Goal: Task Accomplishment & Management: Manage account settings

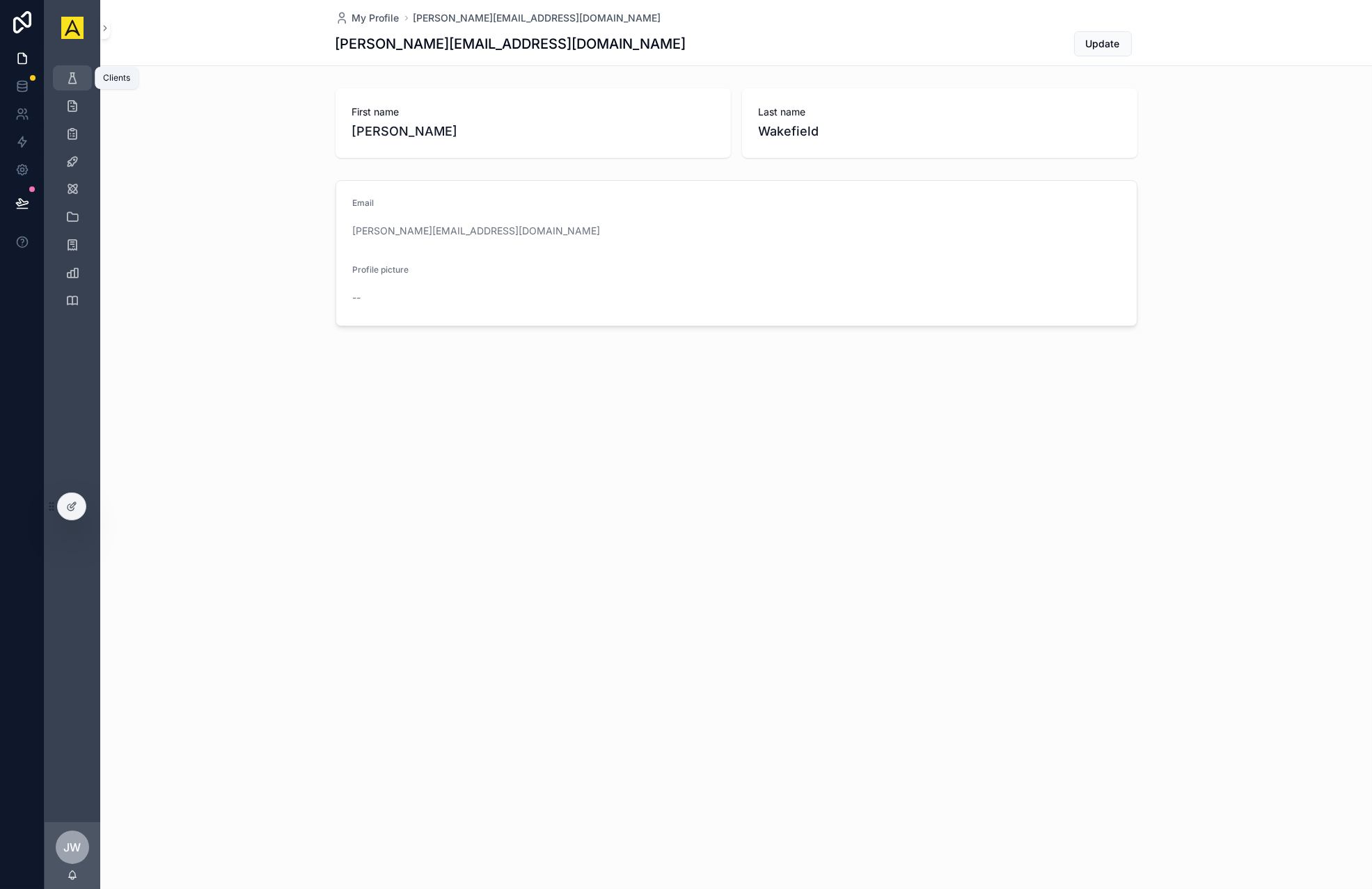
click at [70, 84] on icon "scrollable content" at bounding box center [72, 77] width 14 height 14
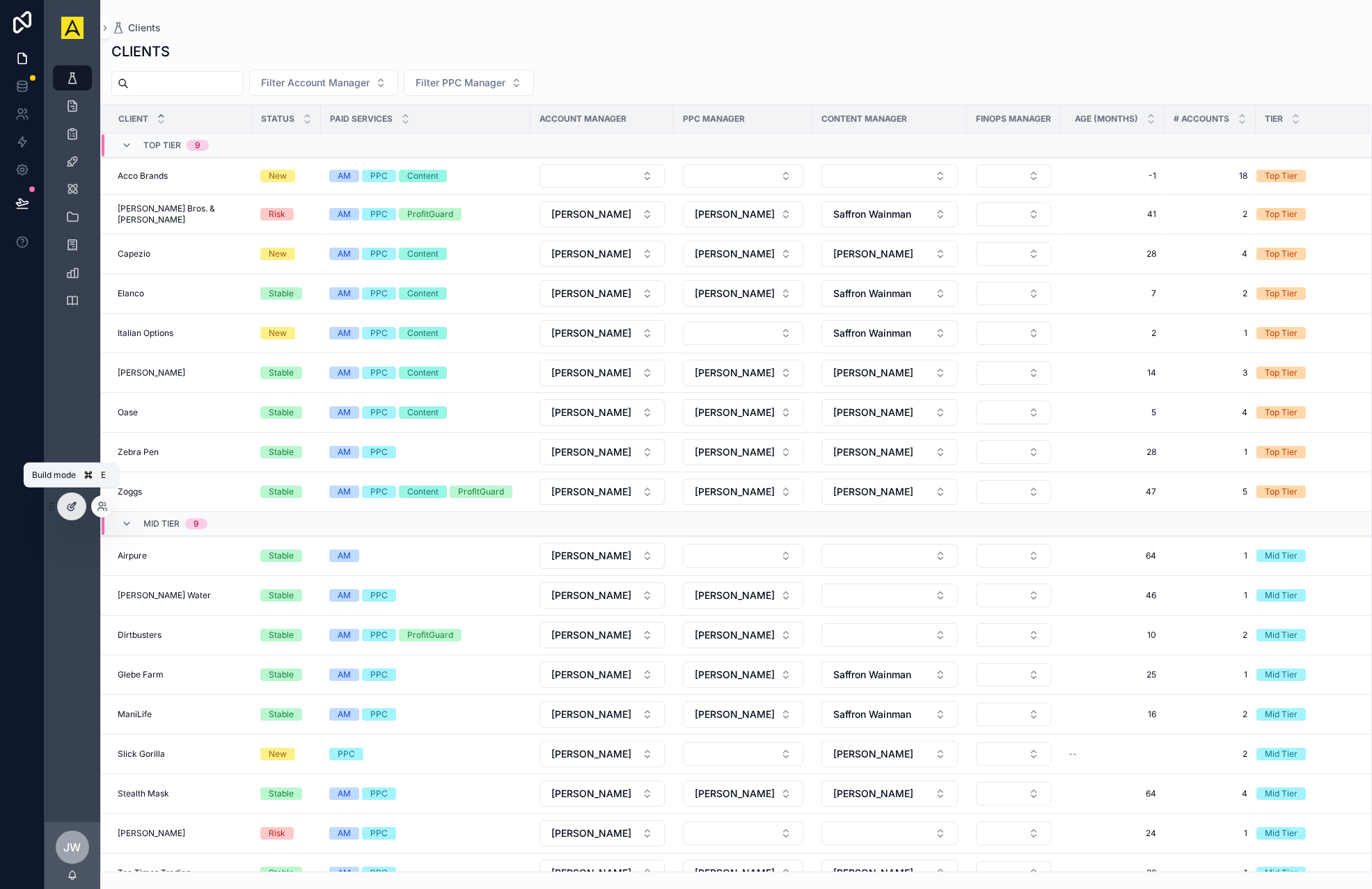
click at [69, 503] on icon at bounding box center [72, 507] width 11 height 11
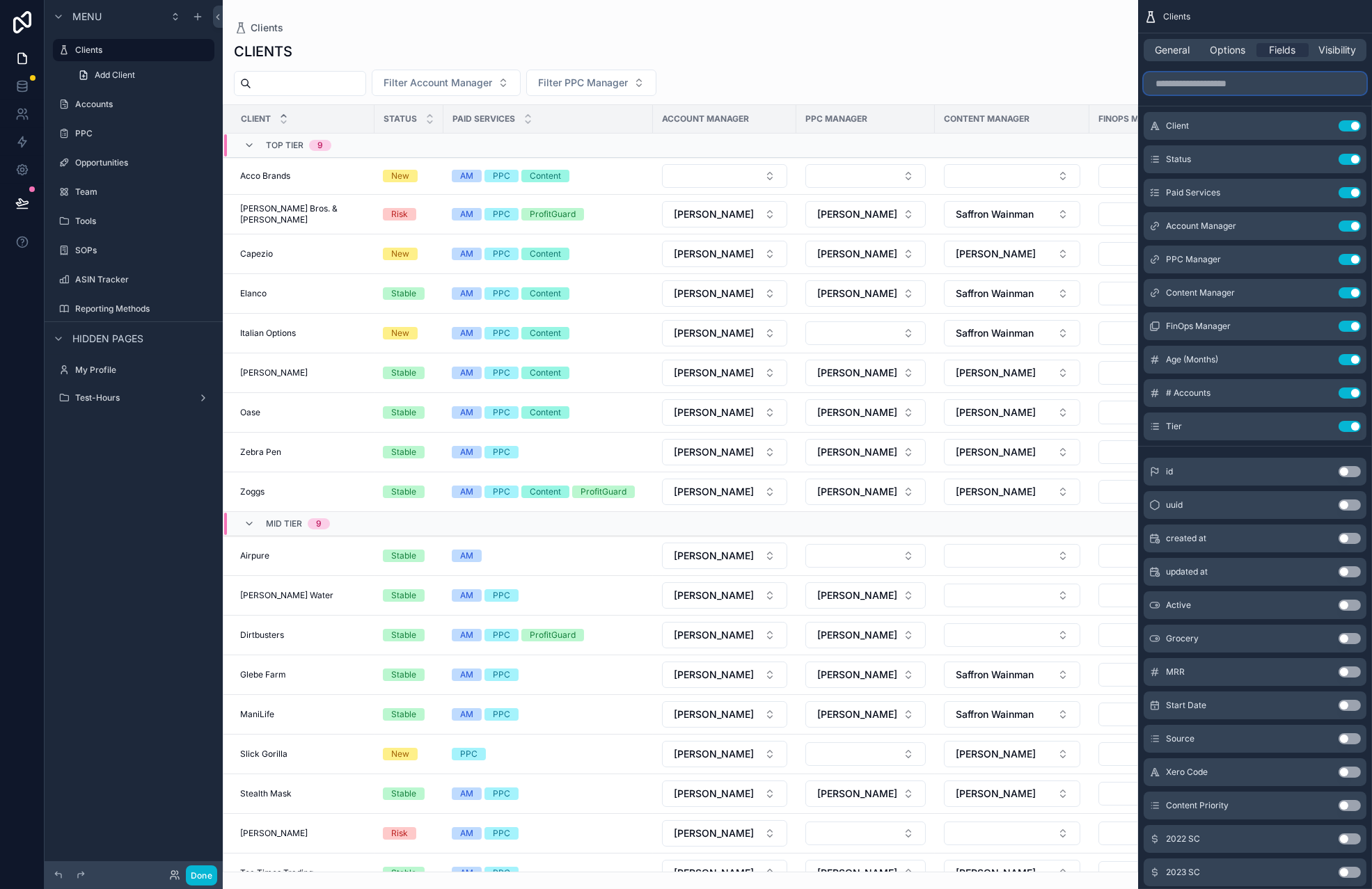
click at [1199, 86] on input "scrollable content" at bounding box center [1255, 83] width 223 height 22
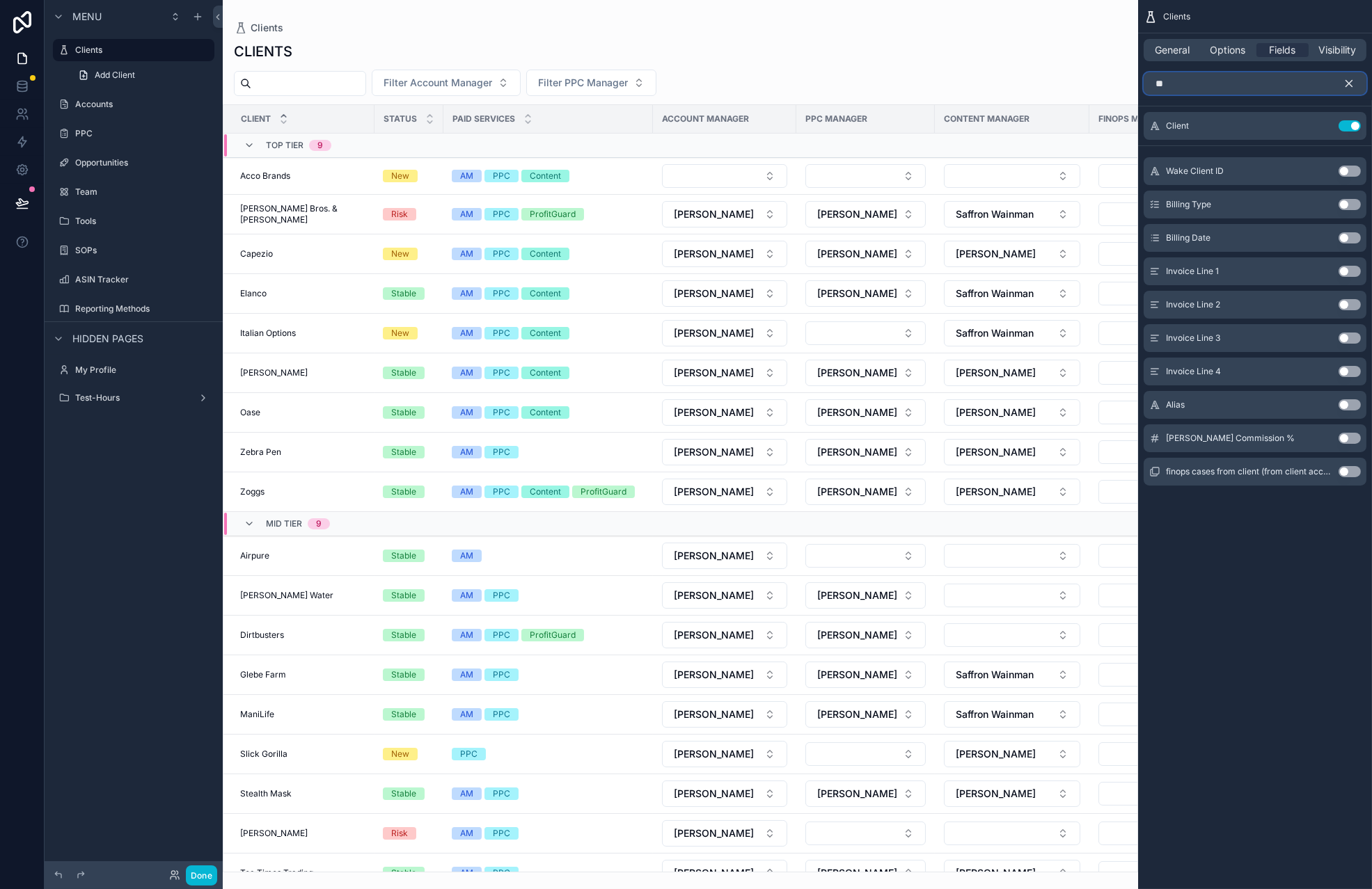
type input "*"
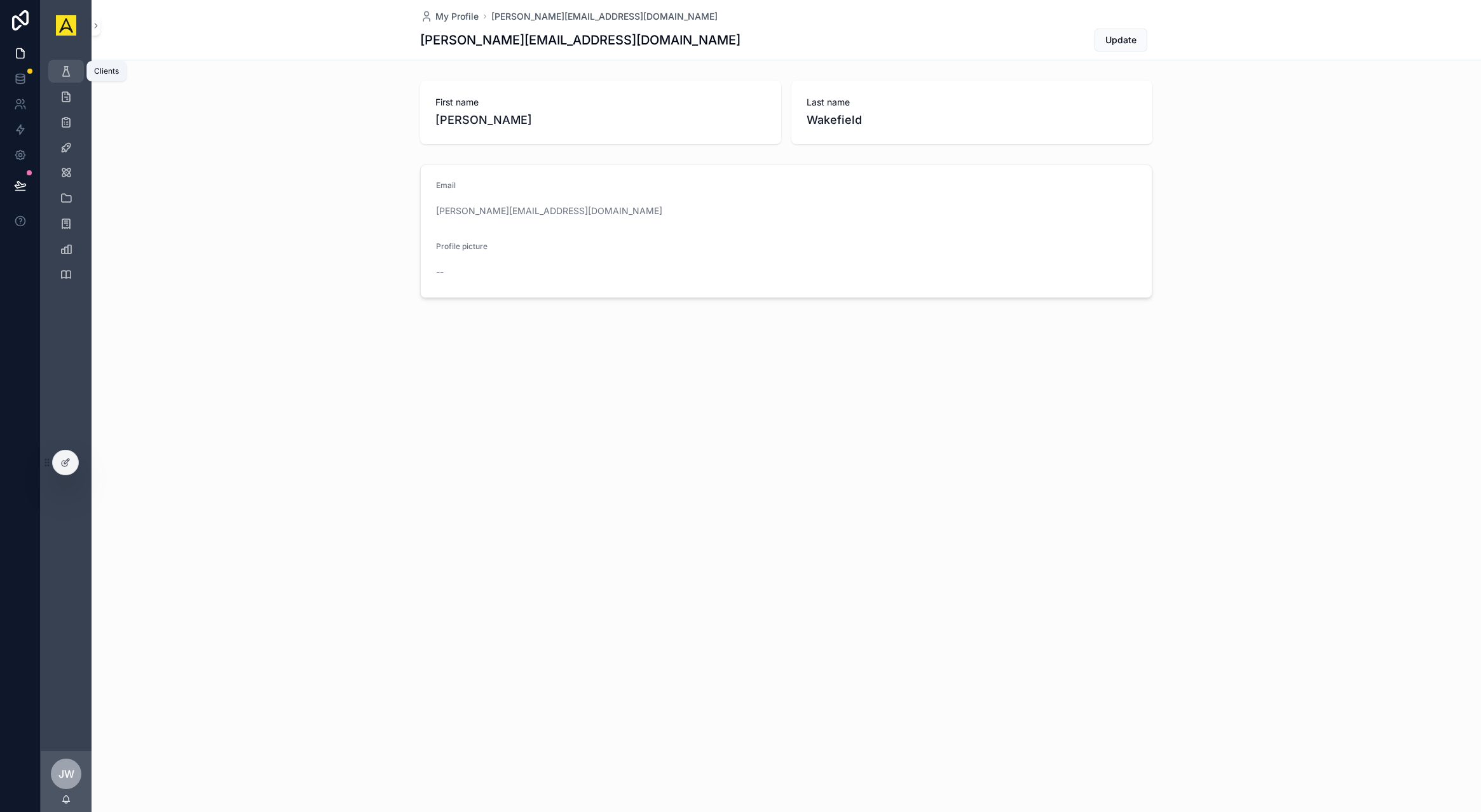
click at [71, 72] on icon "scrollable content" at bounding box center [65, 71] width 13 height 13
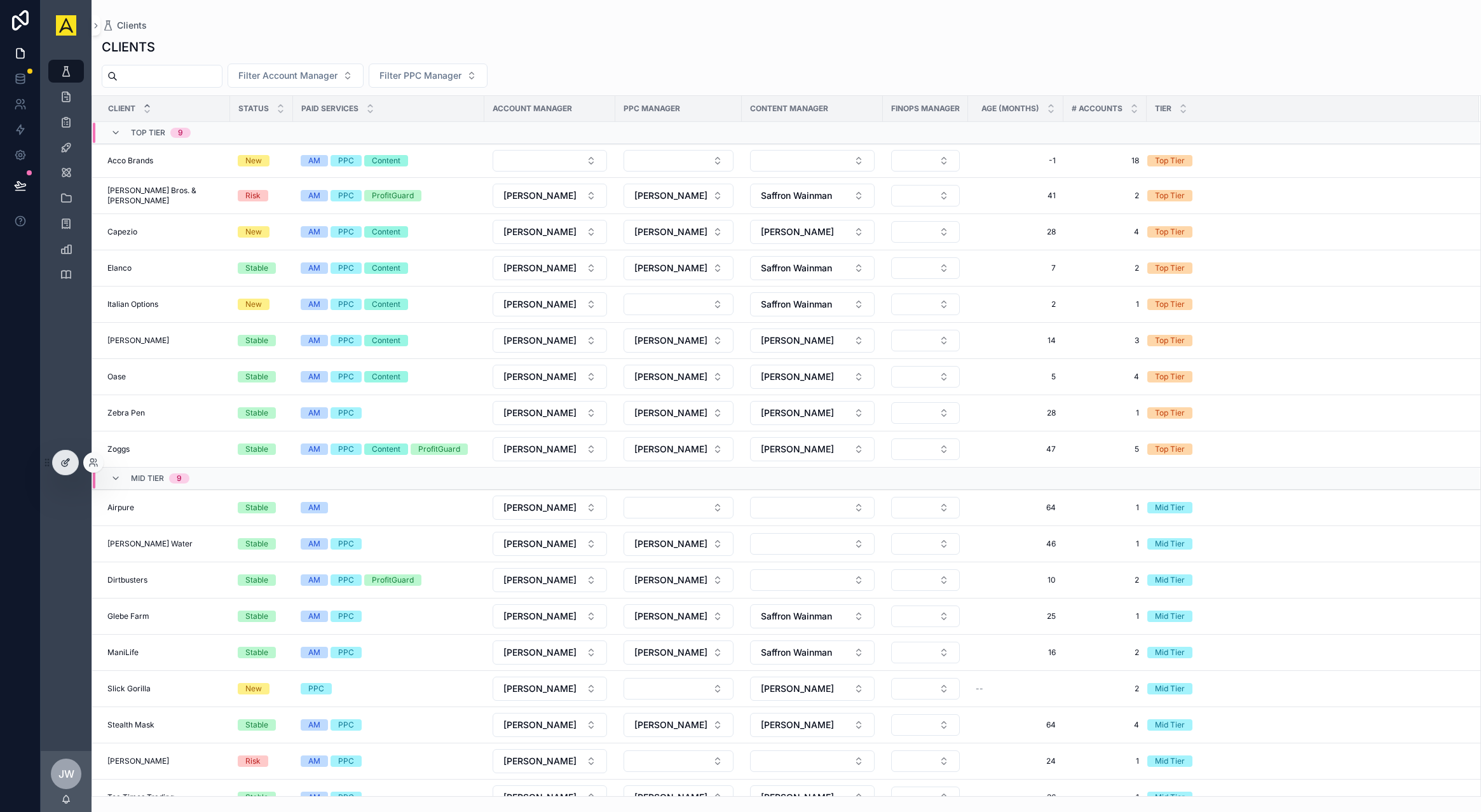
click at [65, 458] on icon at bounding box center [65, 463] width 10 height 10
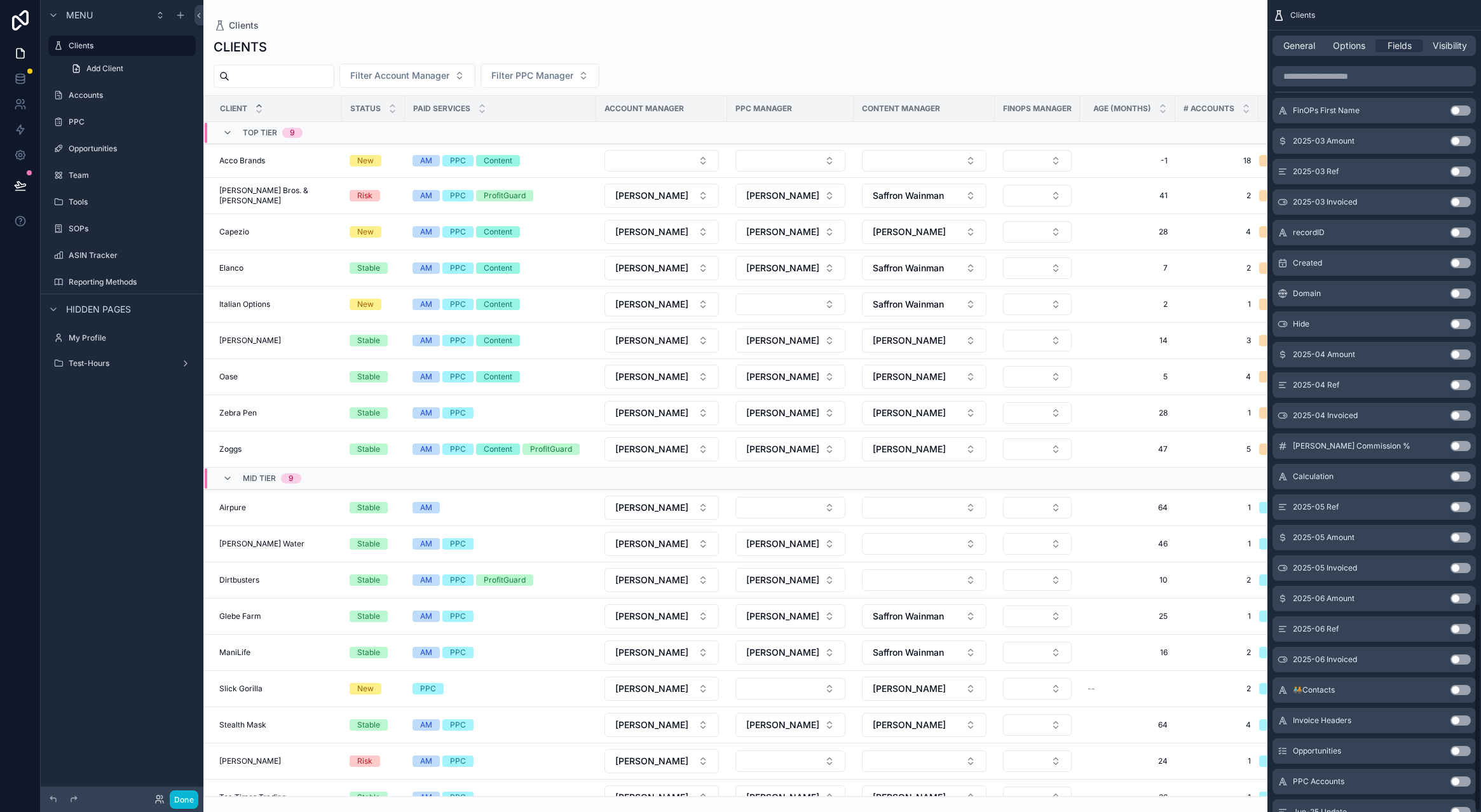
scroll to position [2349, 0]
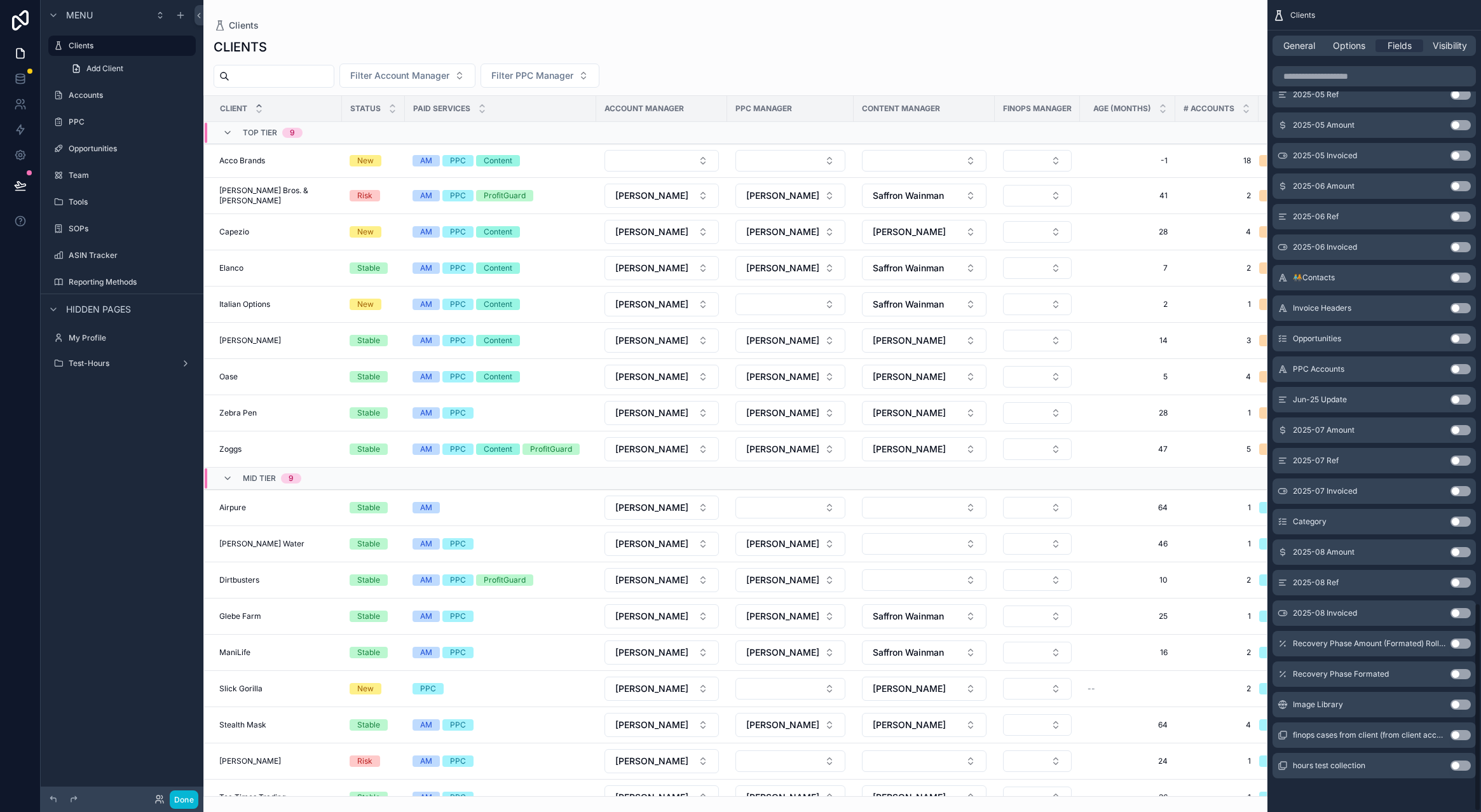
click at [1454, 697] on div "Image Library Use setting" at bounding box center [1374, 704] width 204 height 25
click at [1457, 700] on button "Use setting" at bounding box center [1460, 705] width 20 height 10
click at [1086, 55] on div "scrollable content" at bounding box center [736, 406] width 1064 height 812
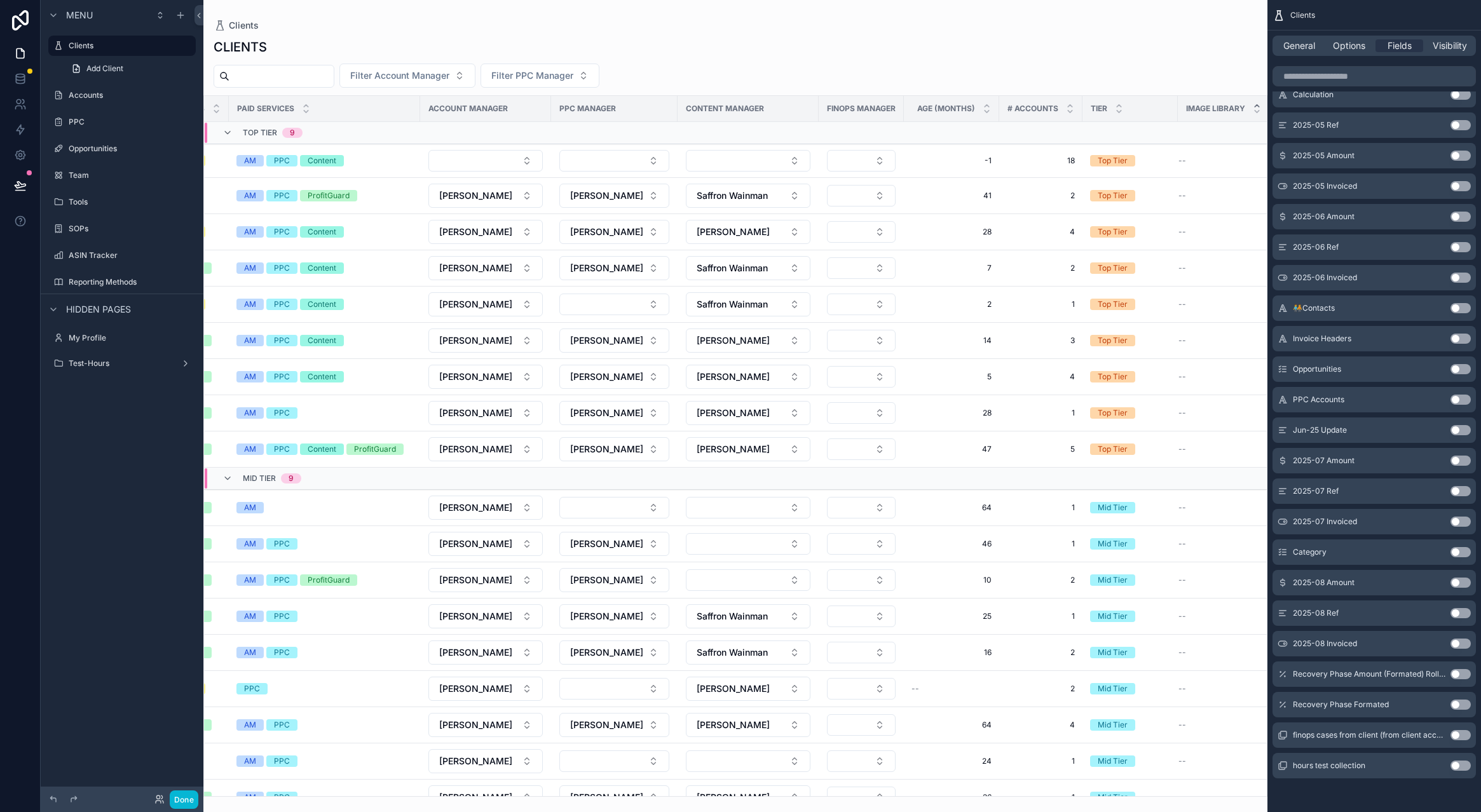
click at [1253, 108] on div "scrollable content" at bounding box center [1257, 108] width 8 height 14
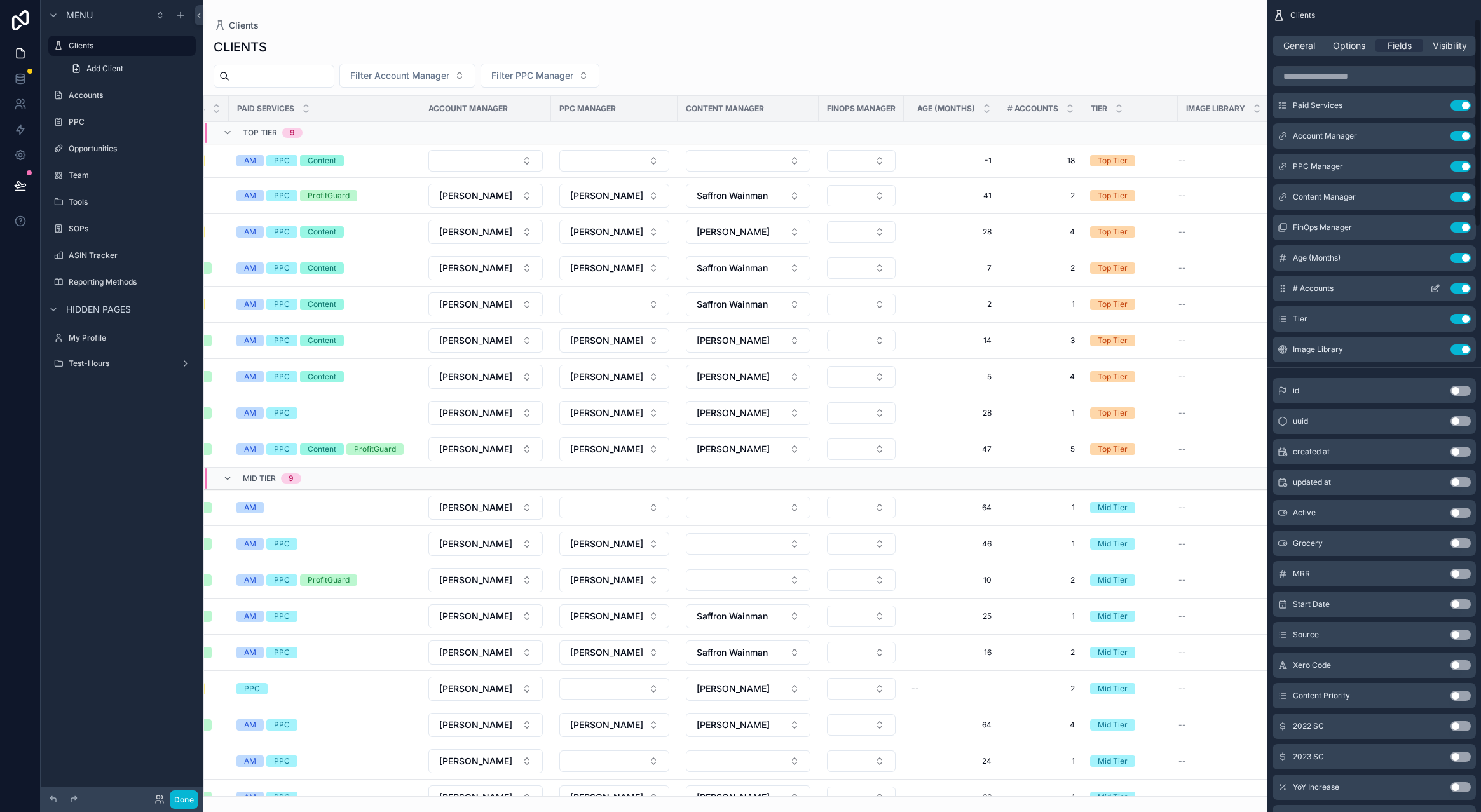
scroll to position [72, 0]
click at [1433, 346] on icon "scrollable content" at bounding box center [1435, 349] width 6 height 6
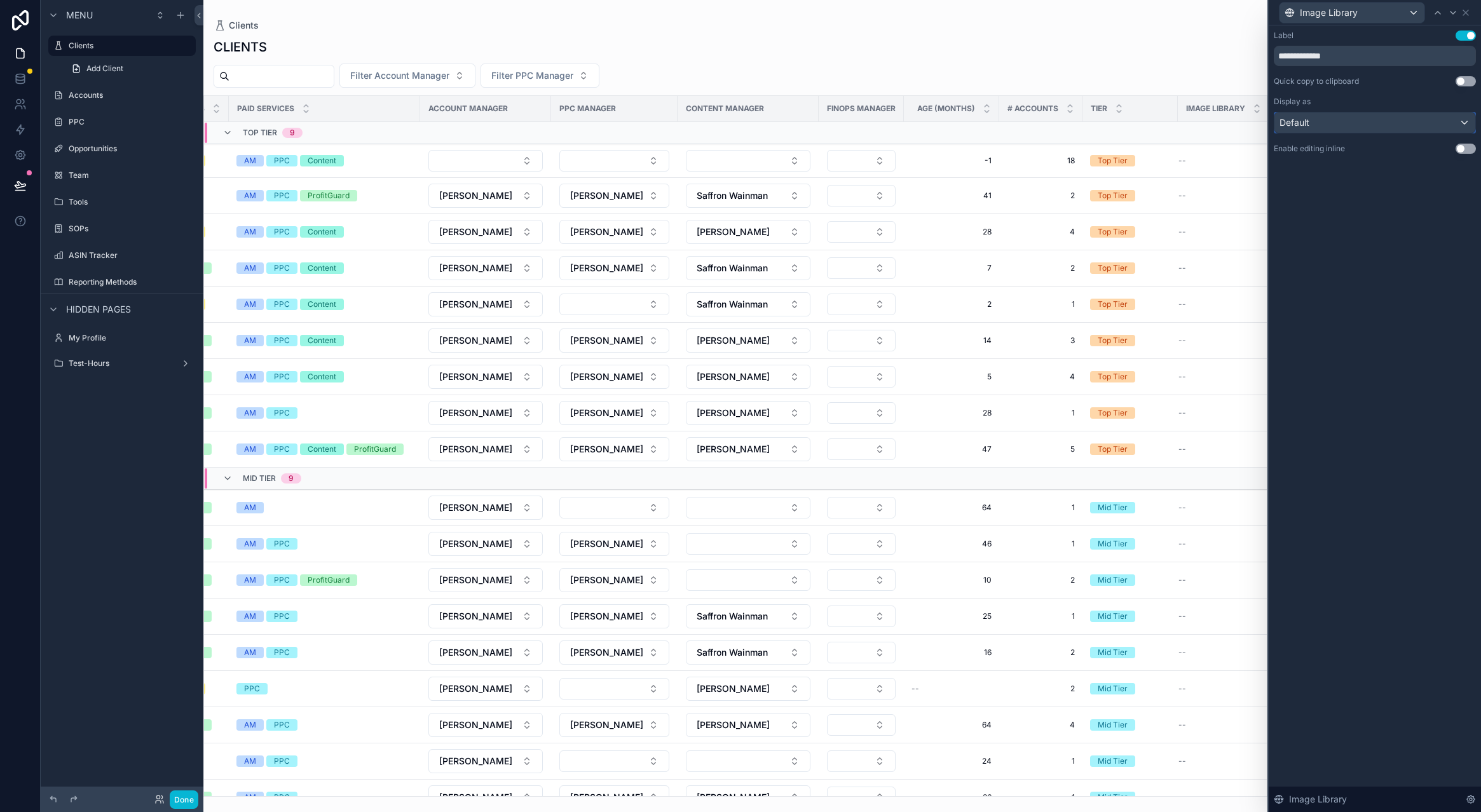
click at [1458, 125] on div "Default" at bounding box center [1375, 122] width 201 height 20
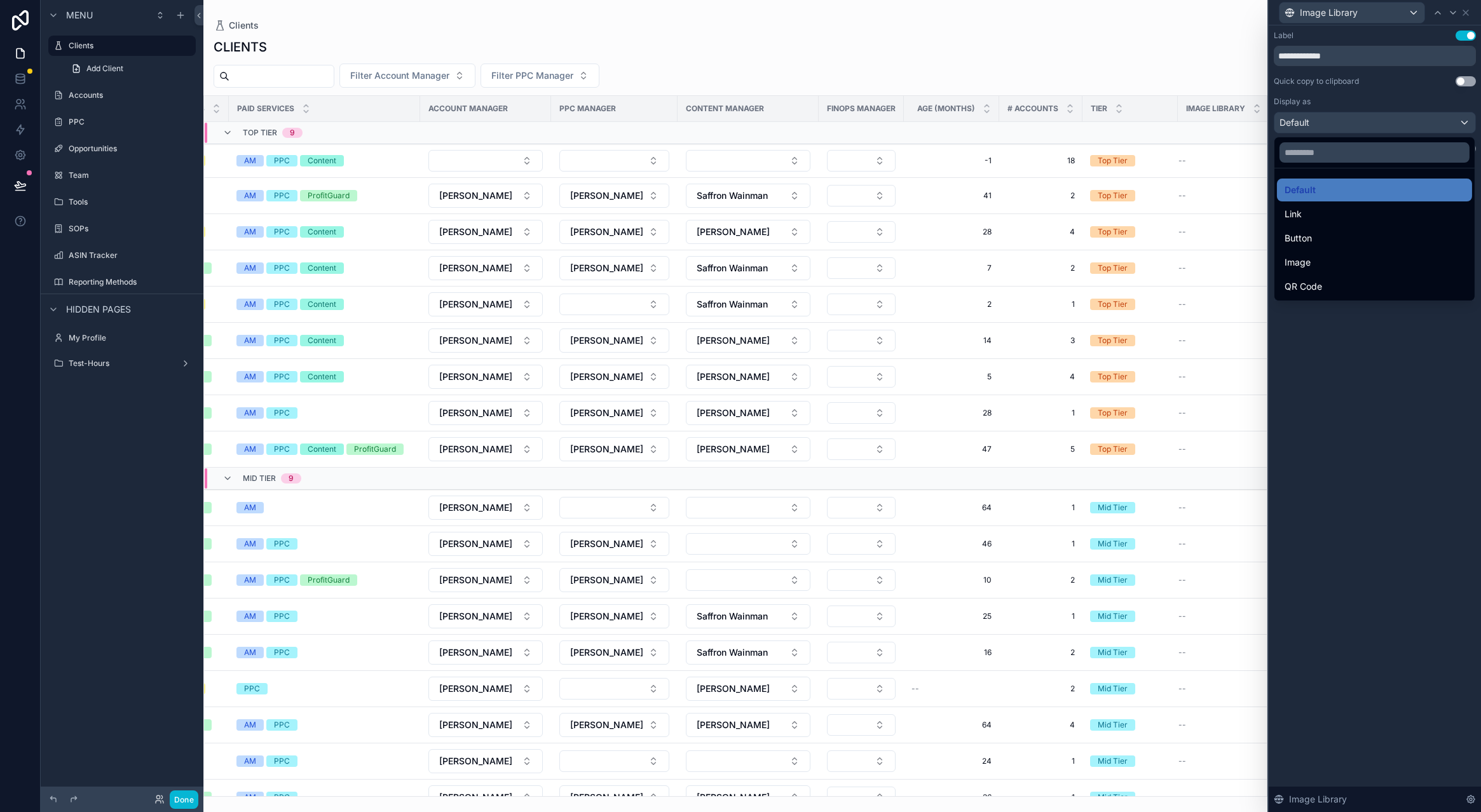
click at [1358, 329] on div at bounding box center [1375, 406] width 213 height 812
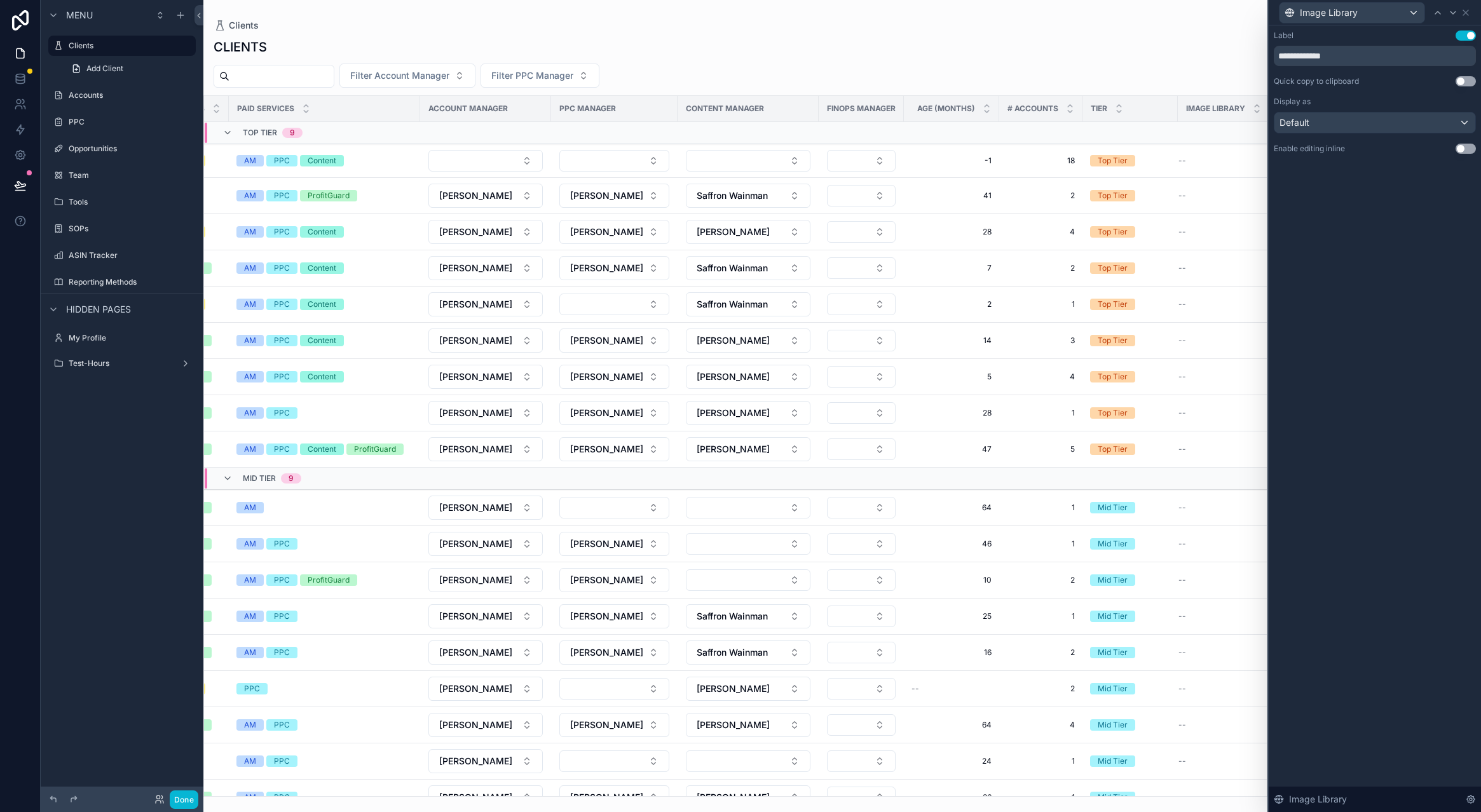
drag, startPoint x: 1459, startPoint y: 152, endPoint x: 1455, endPoint y: 206, distance: 54.1
click at [1459, 152] on button "Use setting" at bounding box center [1465, 149] width 20 height 10
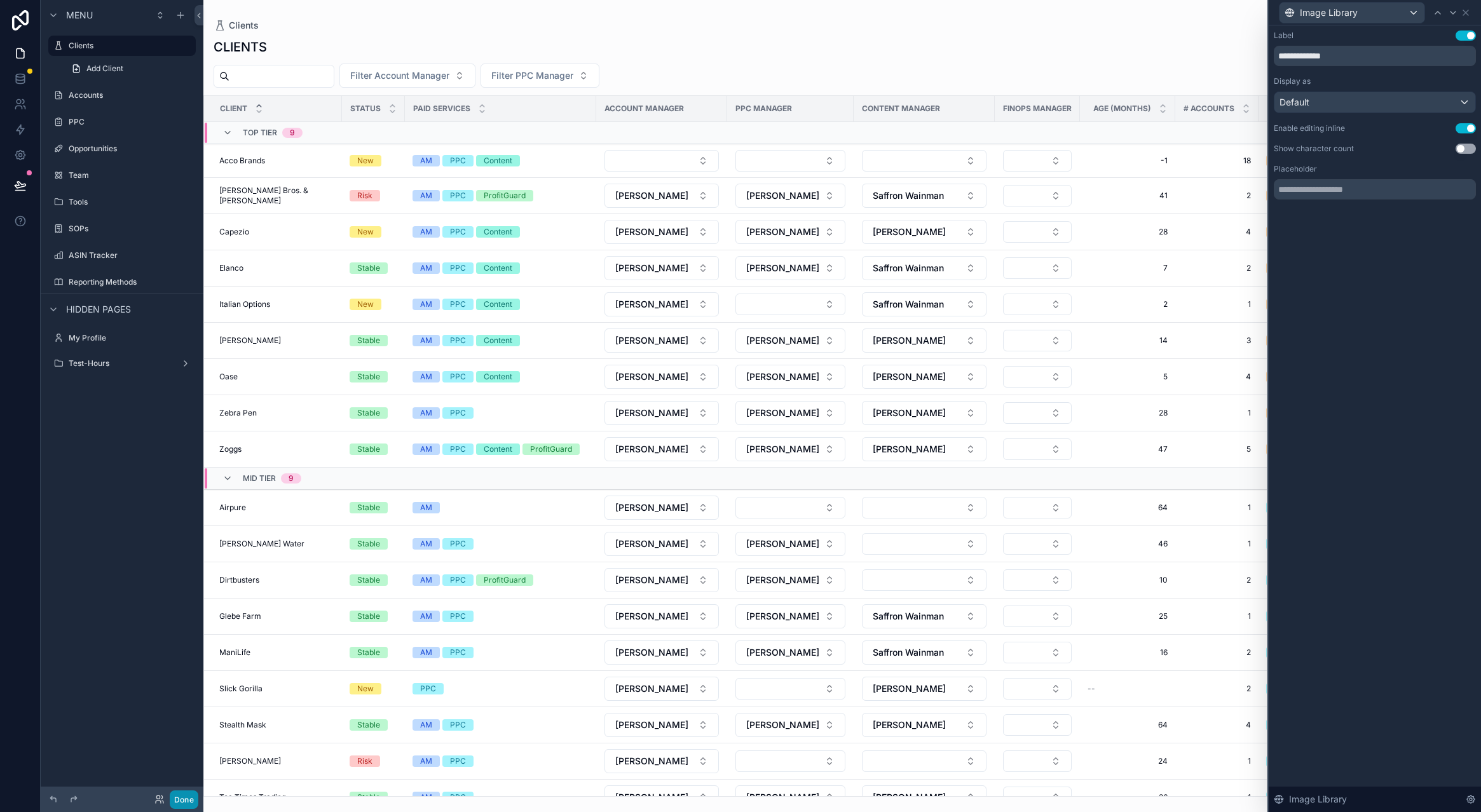
click at [188, 796] on button "Done" at bounding box center [184, 799] width 28 height 19
